Goal: Task Accomplishment & Management: Manage account settings

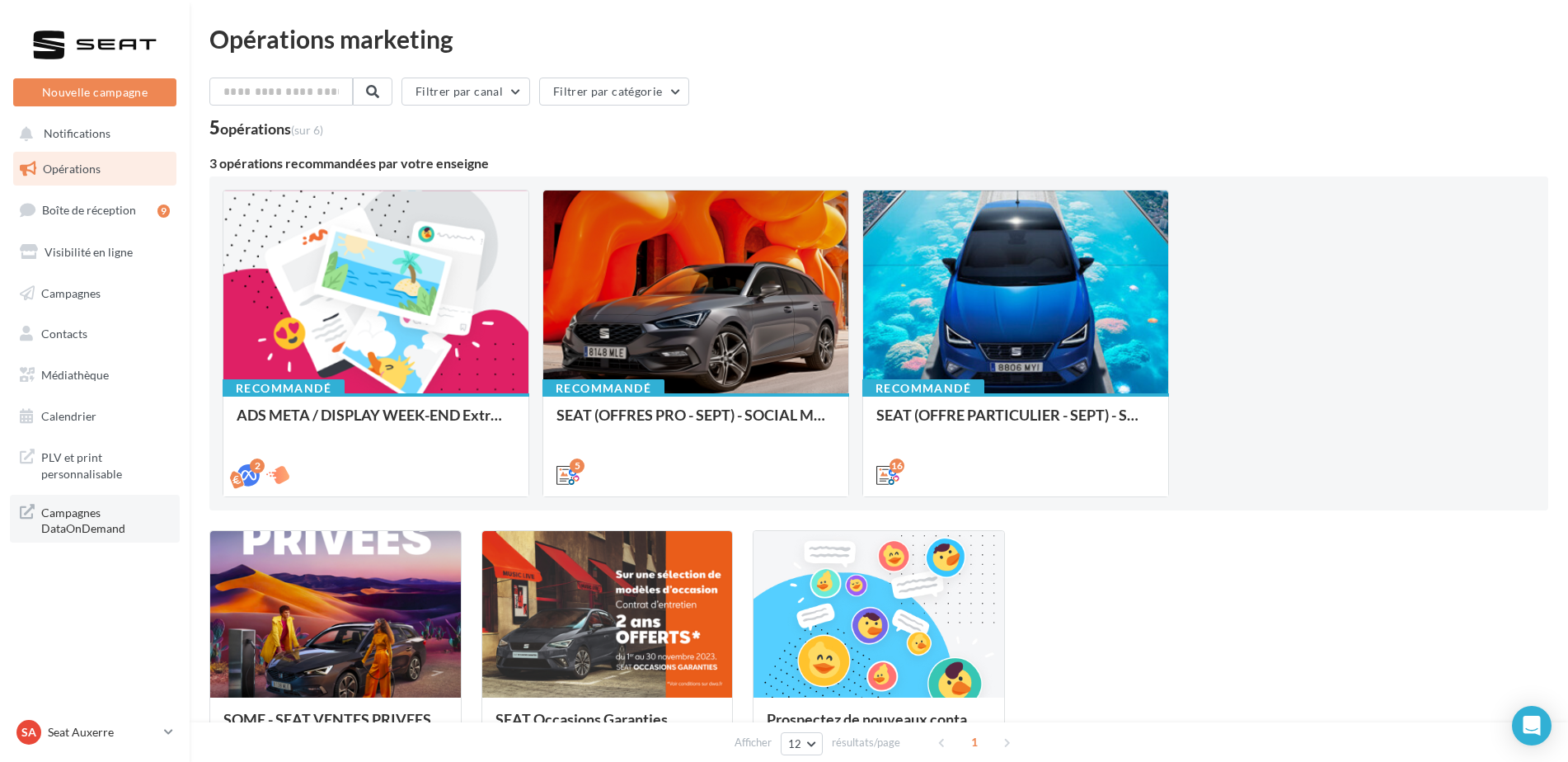
click at [64, 527] on span "Campagnes DataOnDemand" at bounding box center [105, 520] width 128 height 36
click at [97, 733] on p "Seat Auxerre" at bounding box center [102, 732] width 110 height 17
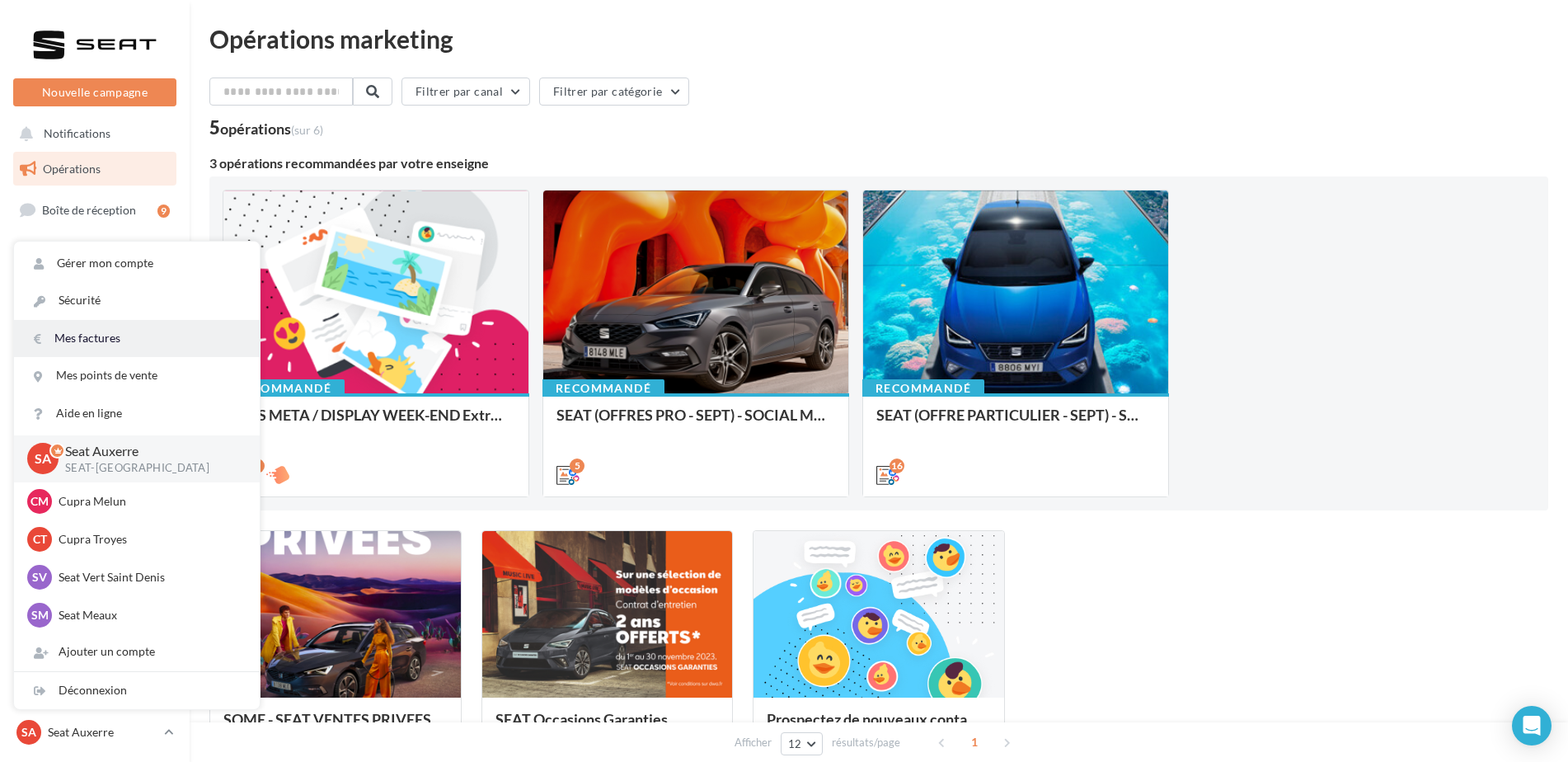
click at [217, 344] on link "Mes factures" at bounding box center [137, 339] width 246 height 37
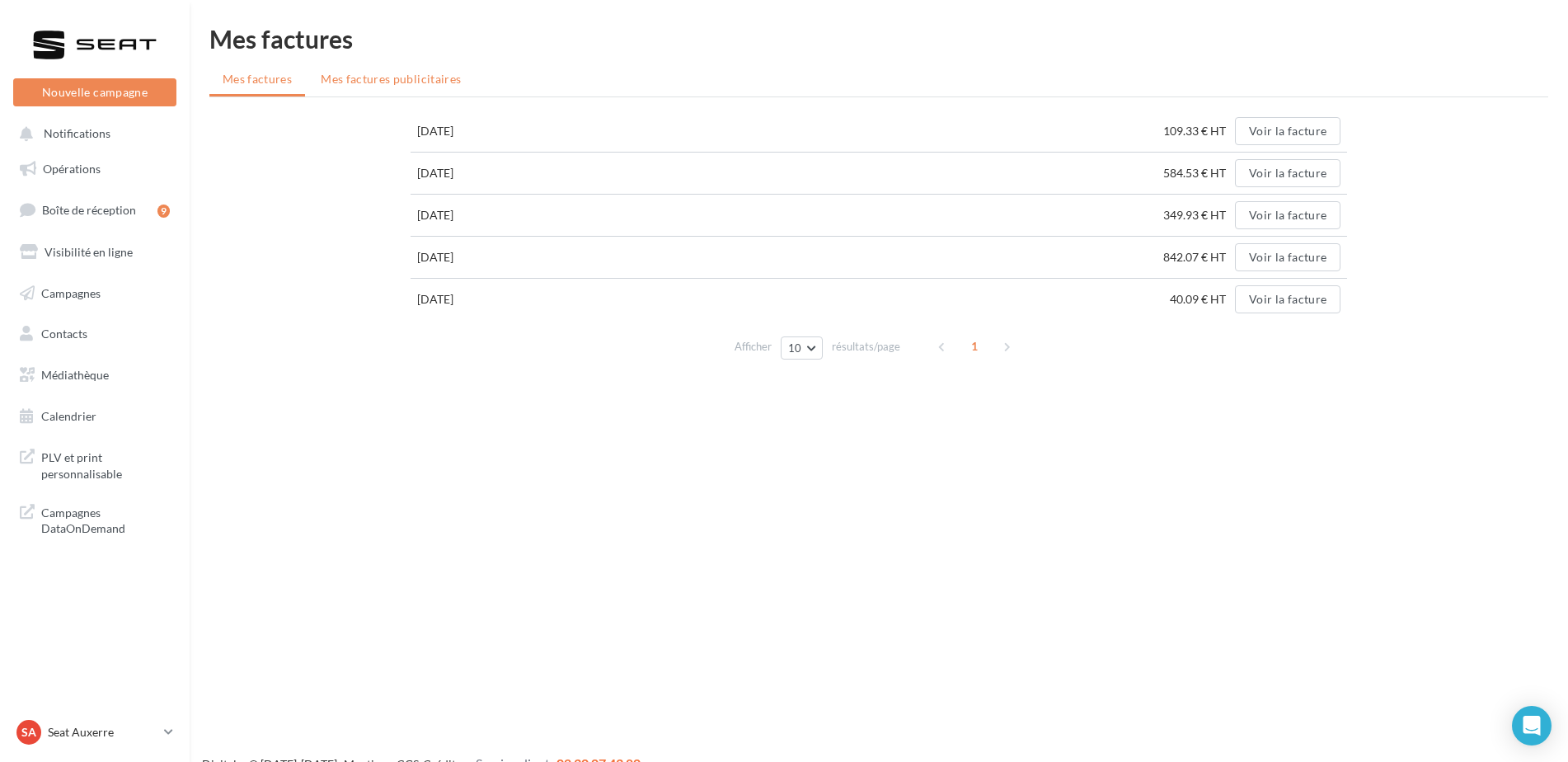
click at [363, 78] on span "Mes factures publicitaires" at bounding box center [390, 78] width 140 height 14
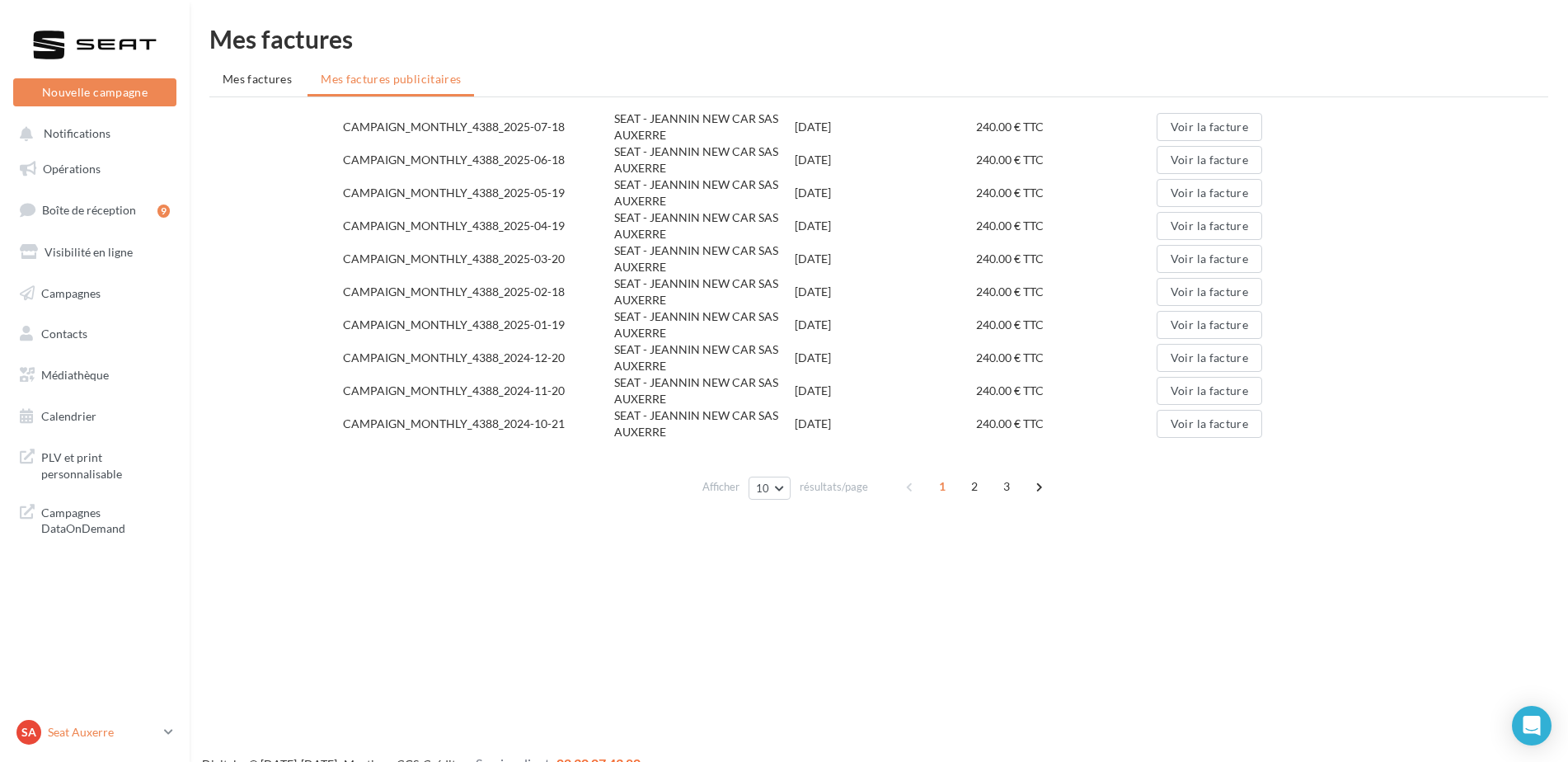
click at [119, 736] on p "Seat Auxerre" at bounding box center [102, 732] width 110 height 17
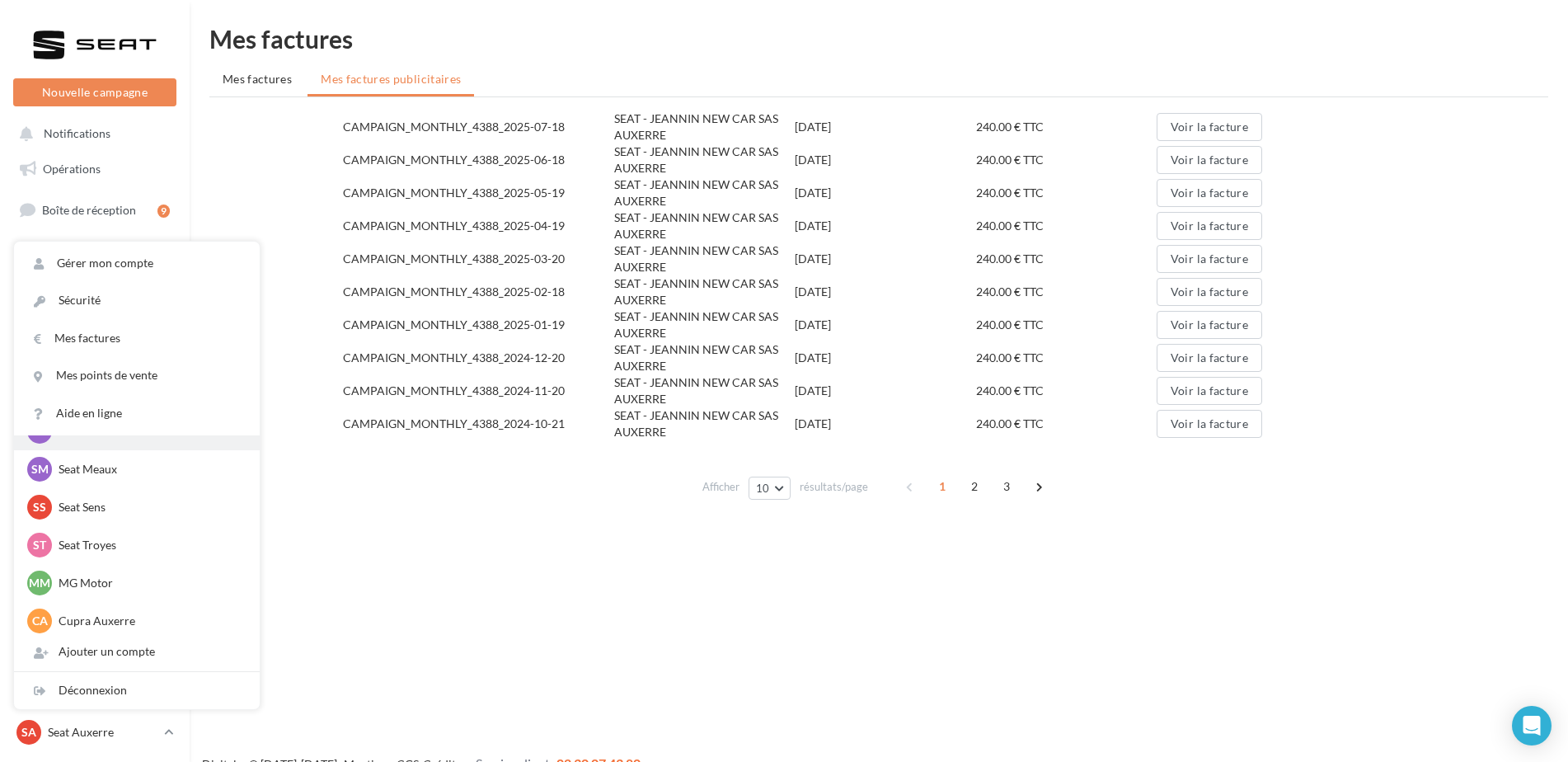
scroll to position [152, 0]
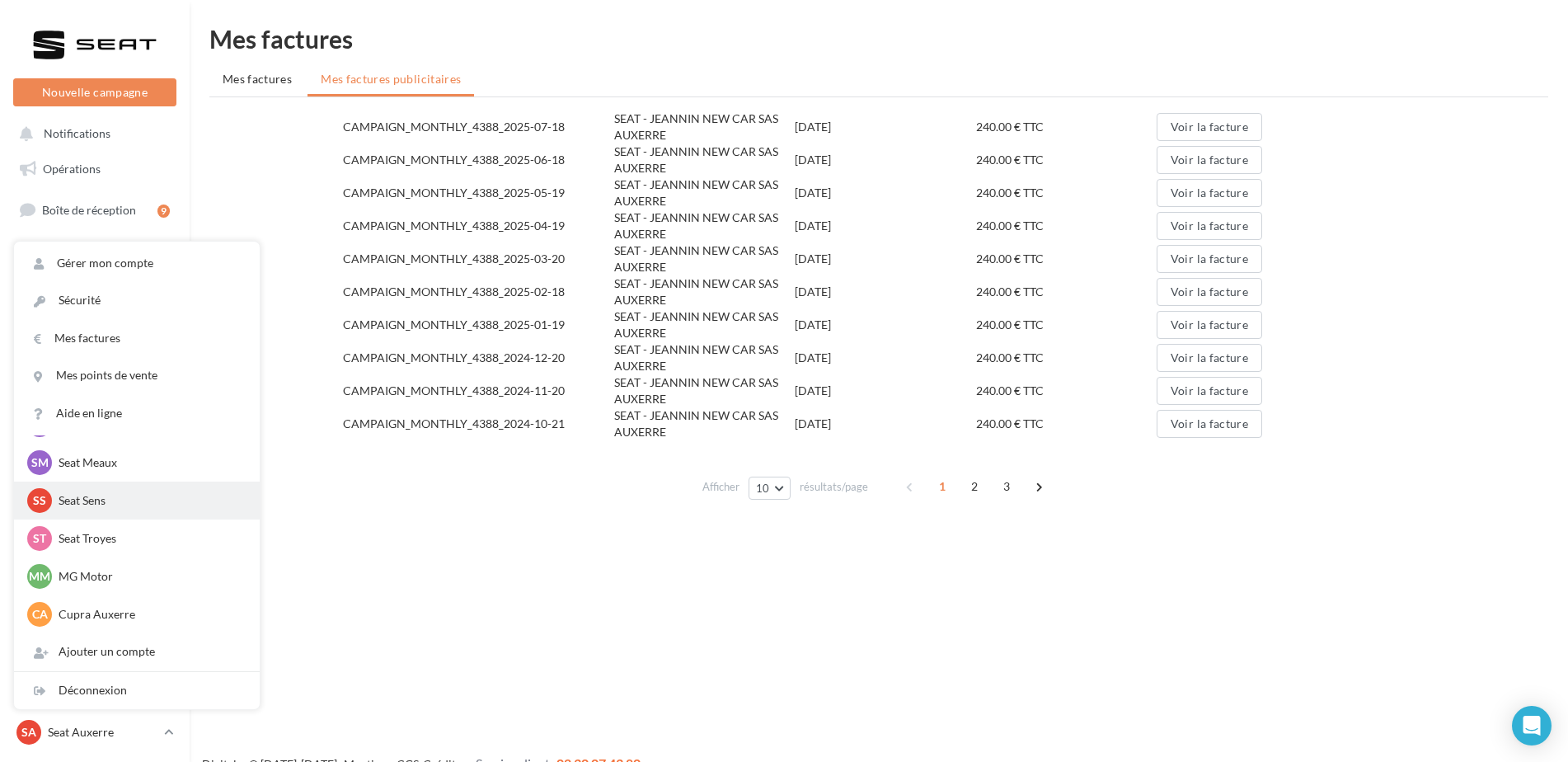
click at [144, 502] on p "Seat Sens" at bounding box center [150, 500] width 182 height 17
